Goal: Task Accomplishment & Management: Use online tool/utility

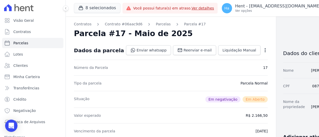
scroll to position [103, 0]
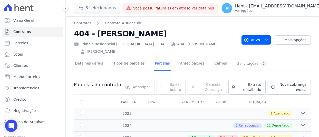
click at [110, 7] on button "8 selecionados" at bounding box center [97, 8] width 46 height 10
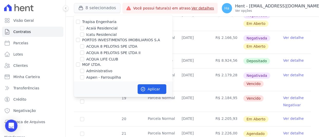
scroll to position [2825, 0]
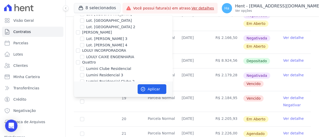
click at [78, 116] on input "Mais Lar" at bounding box center [78, 118] width 4 height 4
checkbox input "true"
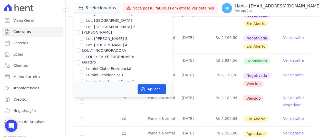
checkbox input "true"
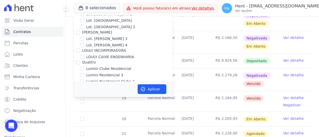
checkbox input "true"
click at [153, 90] on button "Aplicar" at bounding box center [152, 89] width 29 height 10
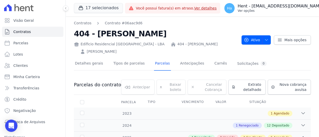
click at [278, 11] on p "Ver opções" at bounding box center [281, 11] width 86 height 4
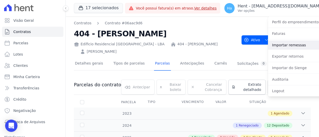
click at [278, 46] on link "Importar remessas" at bounding box center [301, 45] width 66 height 9
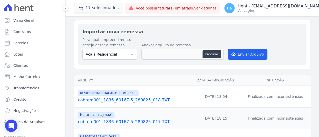
scroll to position [26, 0]
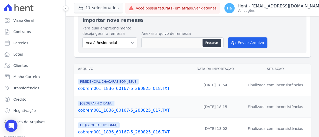
click at [123, 89] on link "cobrem001_1836_60167-5_280825_018.TXT" at bounding box center [133, 89] width 111 height 6
click at [121, 110] on link "cobrem001_1836_60167-5_280825_017.TXT" at bounding box center [133, 111] width 111 height 6
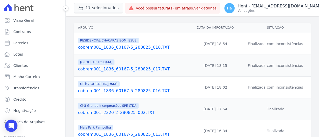
scroll to position [77, 0]
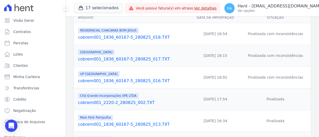
click at [126, 80] on link "cobrem001_1836_60167-5_280825_016.TXT" at bounding box center [133, 81] width 111 height 6
click at [95, 6] on button "17 selecionados" at bounding box center [98, 8] width 49 height 10
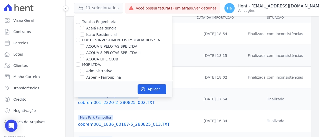
scroll to position [2870, 0]
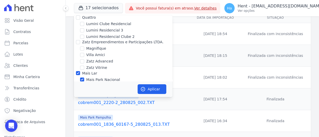
click at [191, 58] on td "28/08/2025, 18:15" at bounding box center [215, 56] width 49 height 22
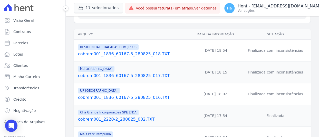
scroll to position [51, 0]
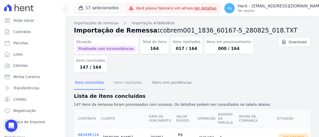
click at [118, 85] on button "Itens rejeitados" at bounding box center [128, 83] width 30 height 13
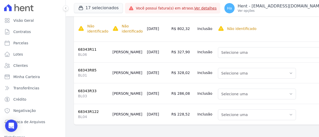
scroll to position [375, 0]
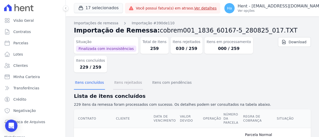
click at [135, 82] on button "Itens rejeitados" at bounding box center [128, 83] width 30 height 13
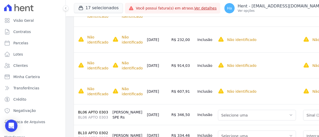
scroll to position [774, 0]
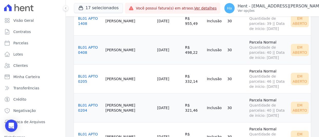
scroll to position [51, 0]
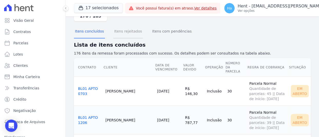
click at [122, 36] on button "Itens rejeitados" at bounding box center [128, 31] width 30 height 13
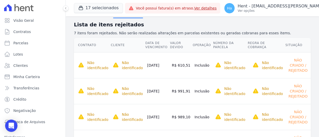
scroll to position [144, 0]
